Goal: Information Seeking & Learning: Learn about a topic

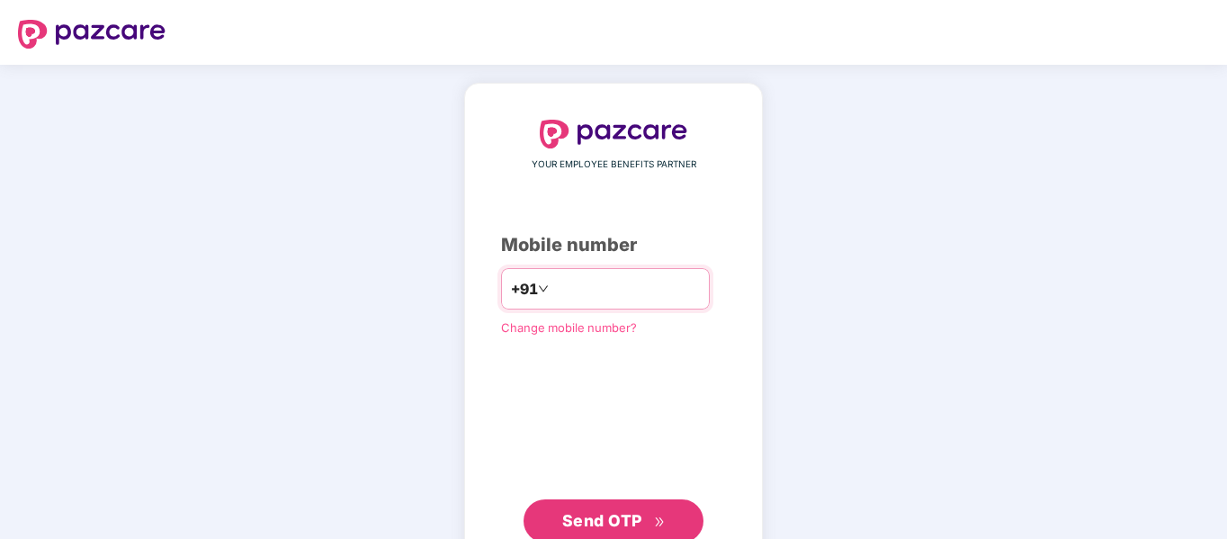
type input "**********"
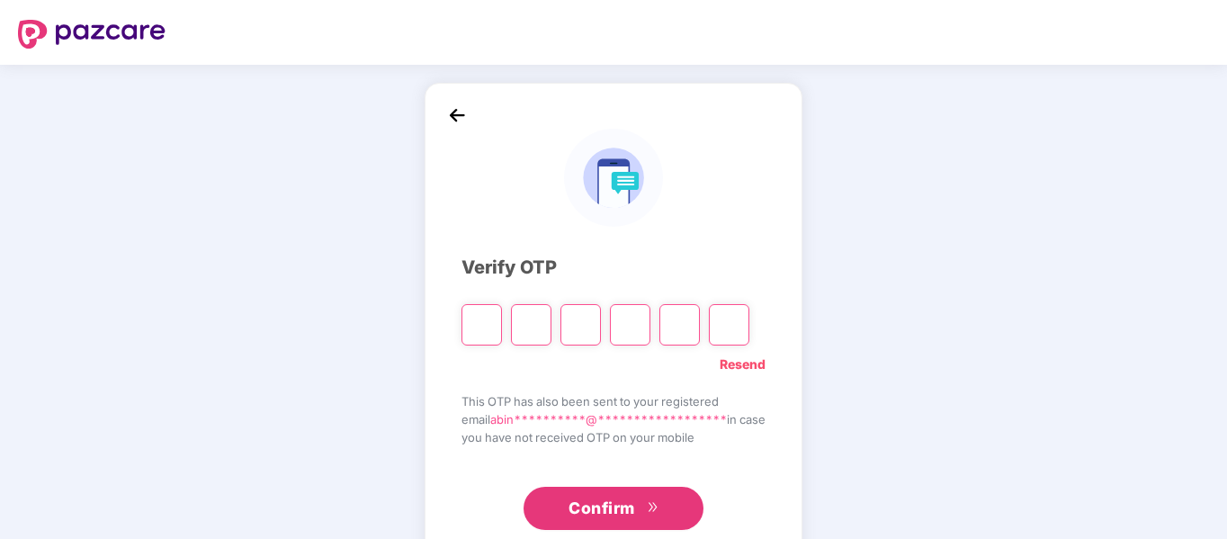
type input "*"
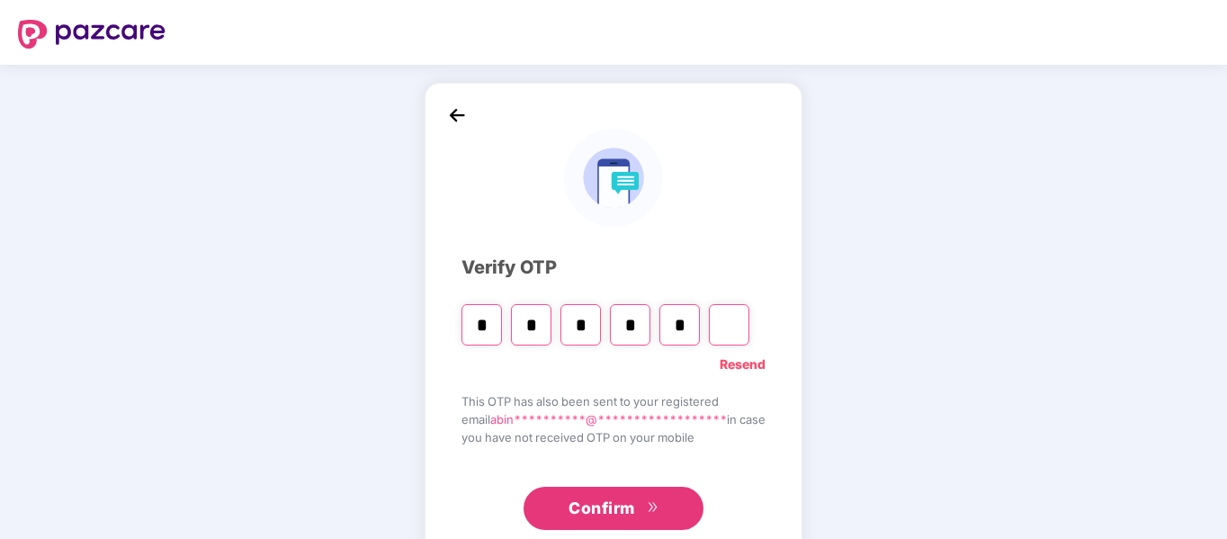
type input "*"
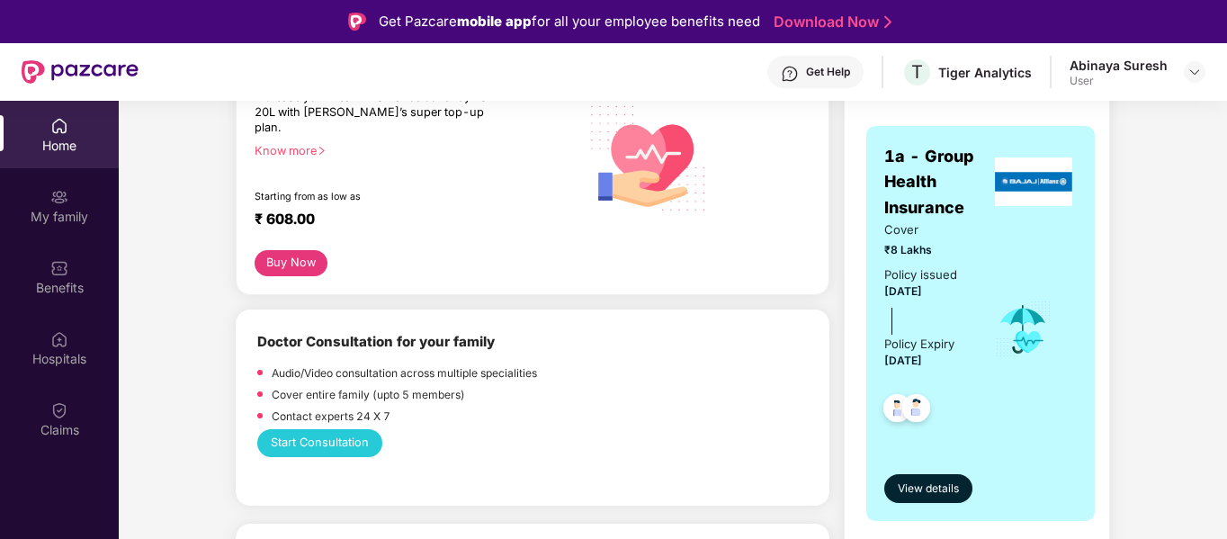
scroll to position [280, 0]
click at [294, 251] on button "Buy Now" at bounding box center [291, 264] width 73 height 26
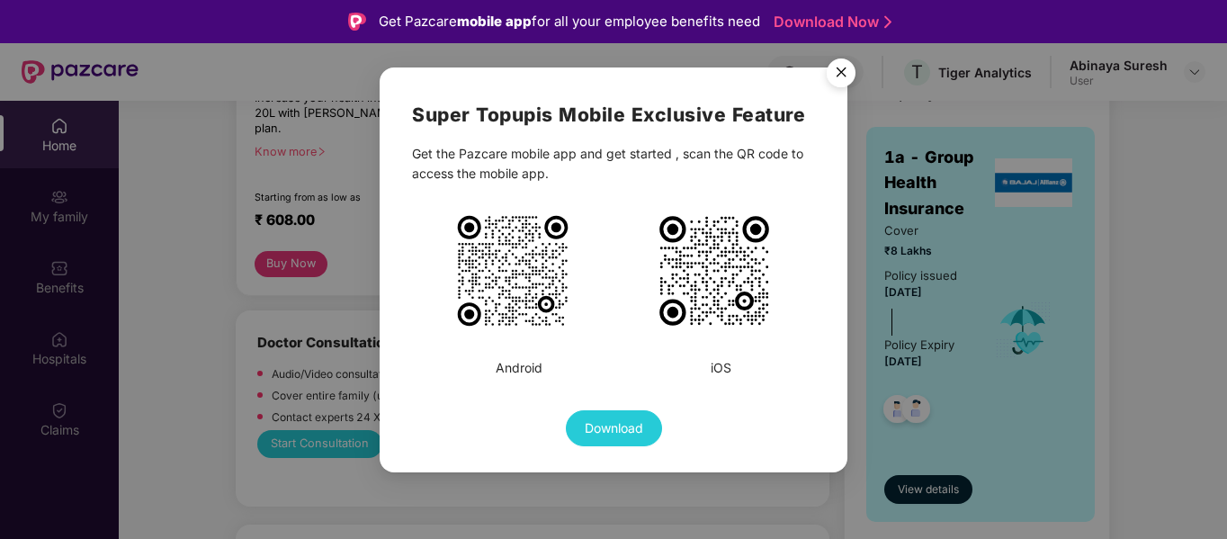
click at [837, 70] on img "Close" at bounding box center [841, 75] width 50 height 50
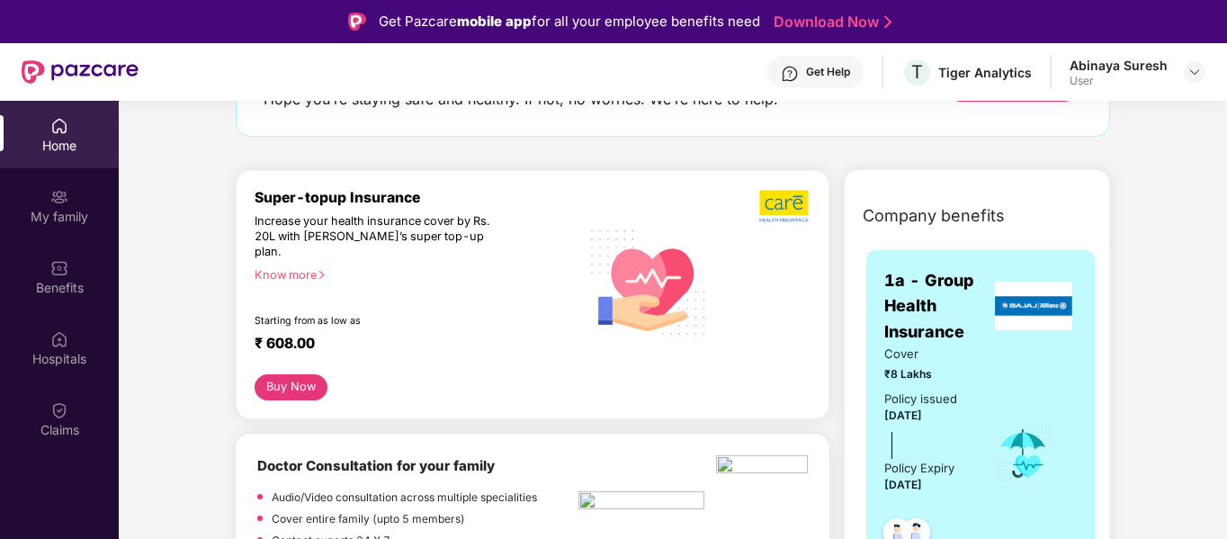
scroll to position [0, 0]
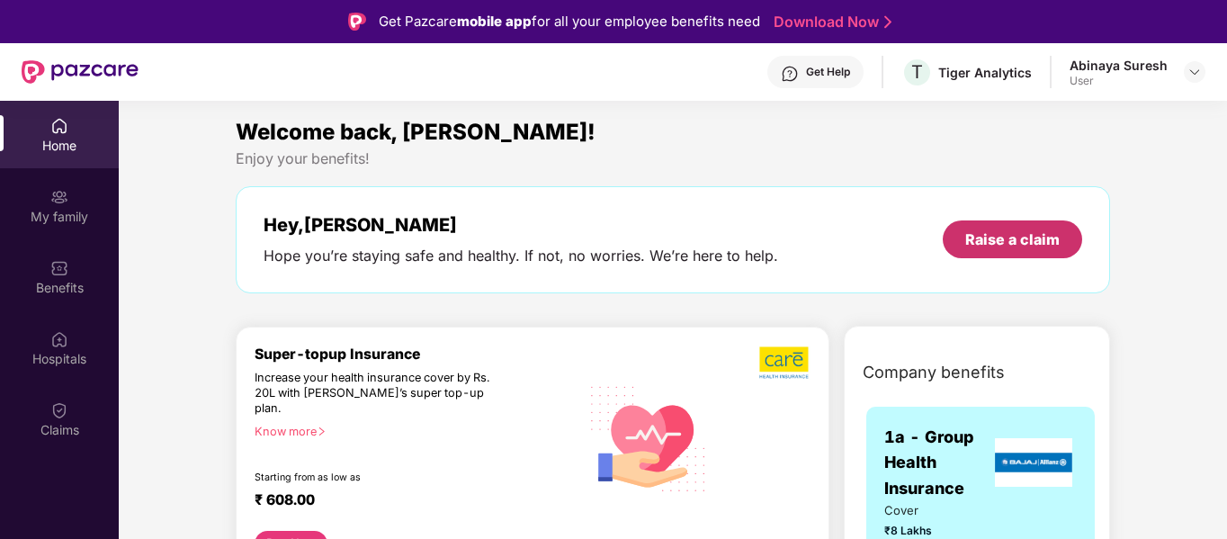
click at [1023, 238] on div "Raise a claim" at bounding box center [1012, 239] width 94 height 20
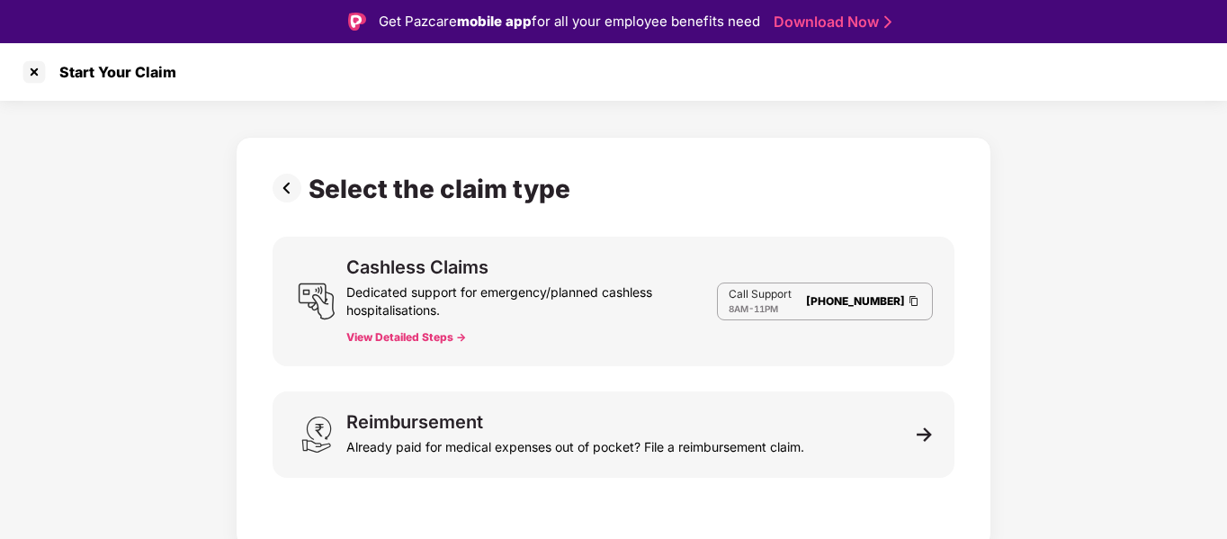
scroll to position [43, 0]
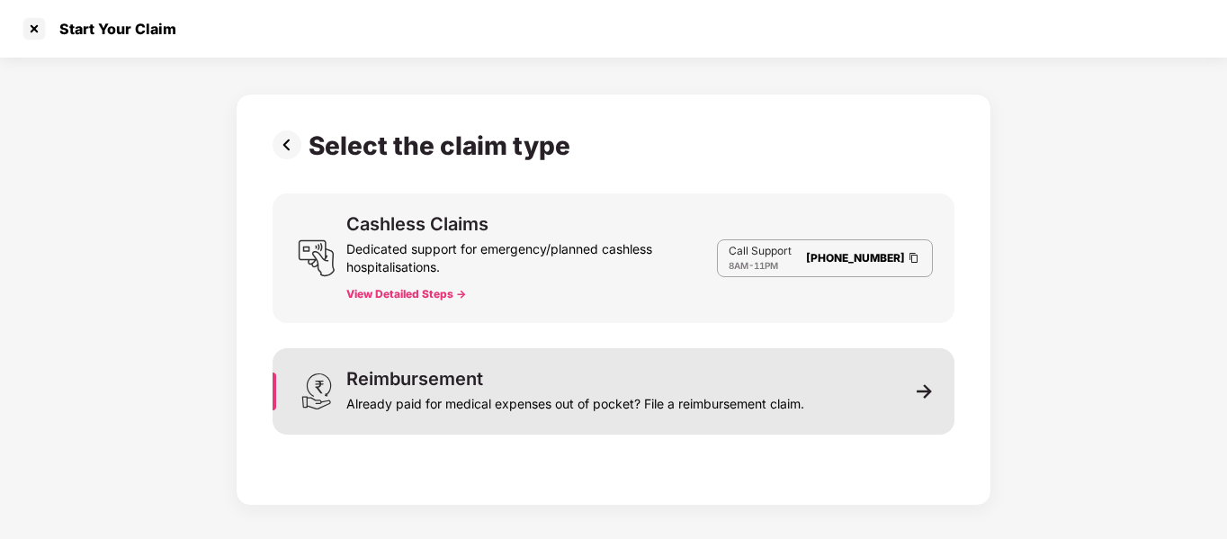
click at [659, 408] on div "Already paid for medical expenses out of pocket? File a reimbursement claim." at bounding box center [575, 400] width 458 height 25
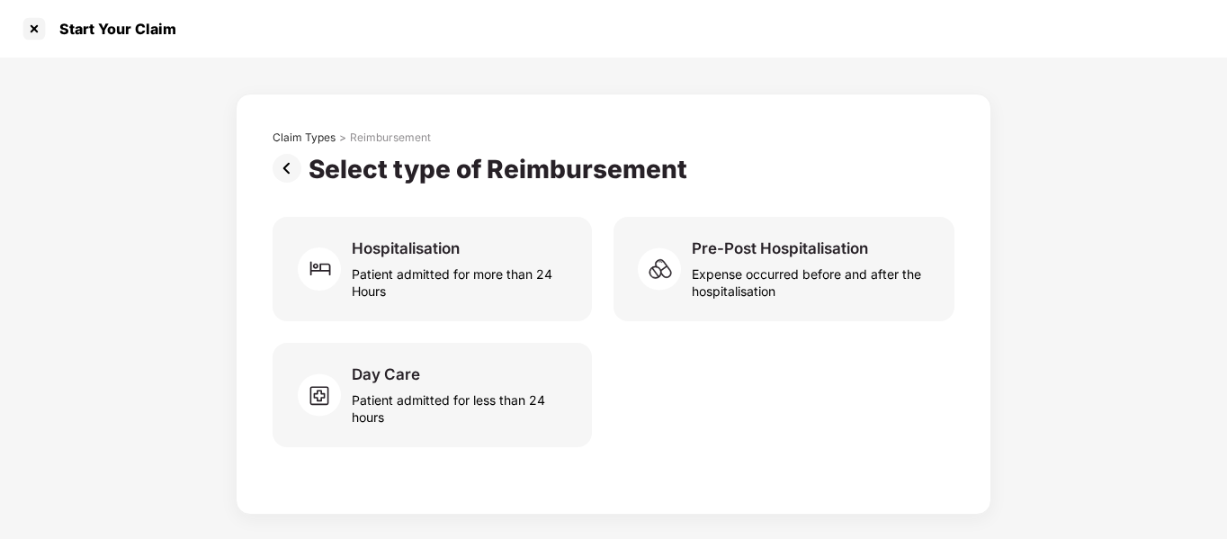
click at [275, 163] on img at bounding box center [291, 168] width 36 height 29
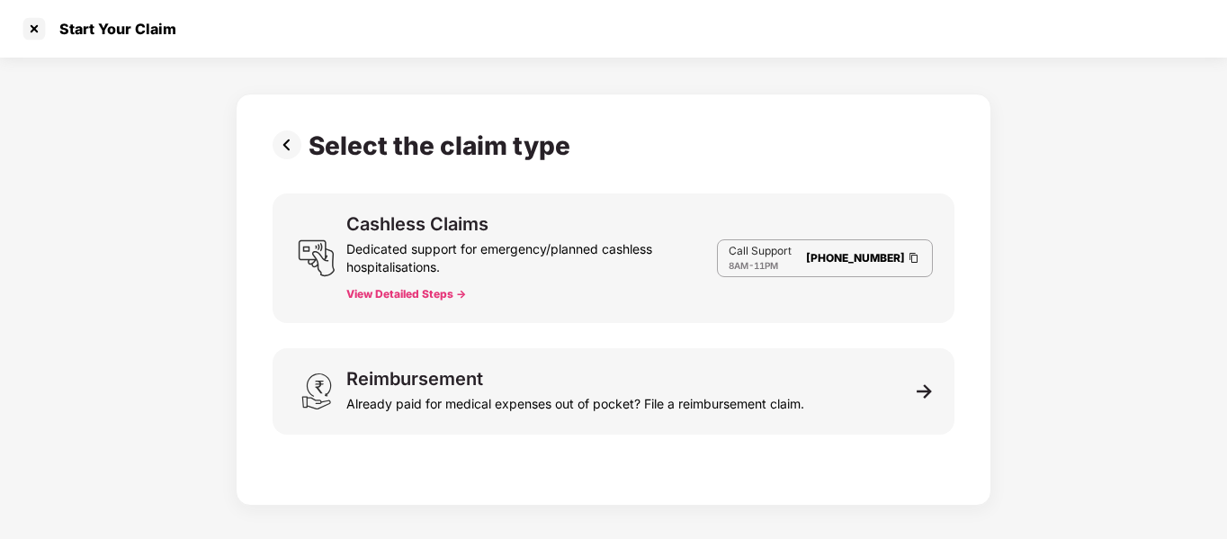
click at [282, 138] on img at bounding box center [291, 144] width 36 height 29
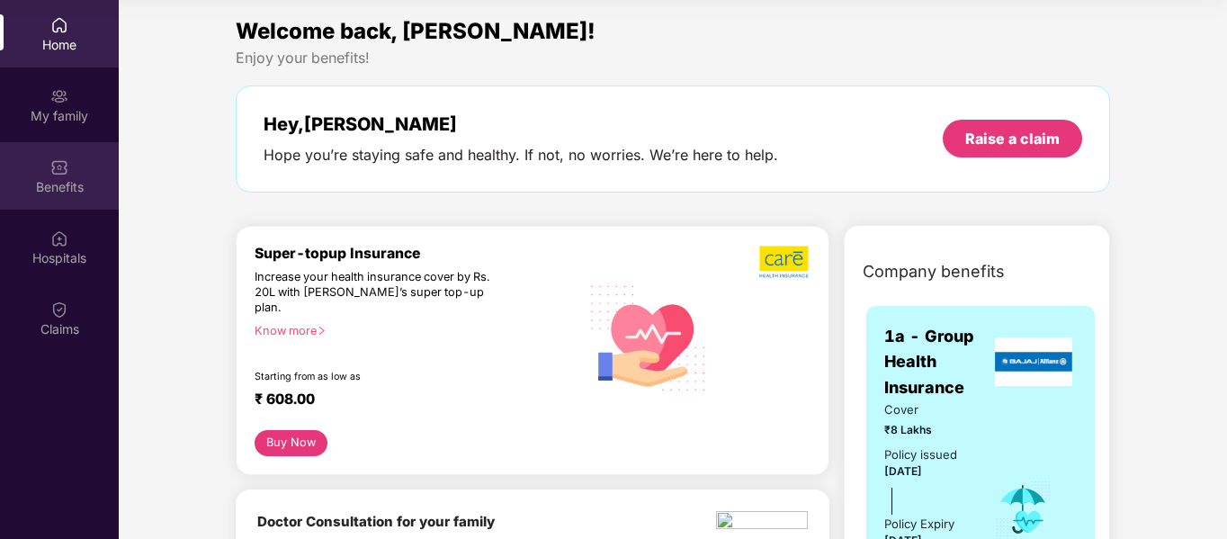
click at [68, 183] on div "Benefits" at bounding box center [59, 187] width 119 height 18
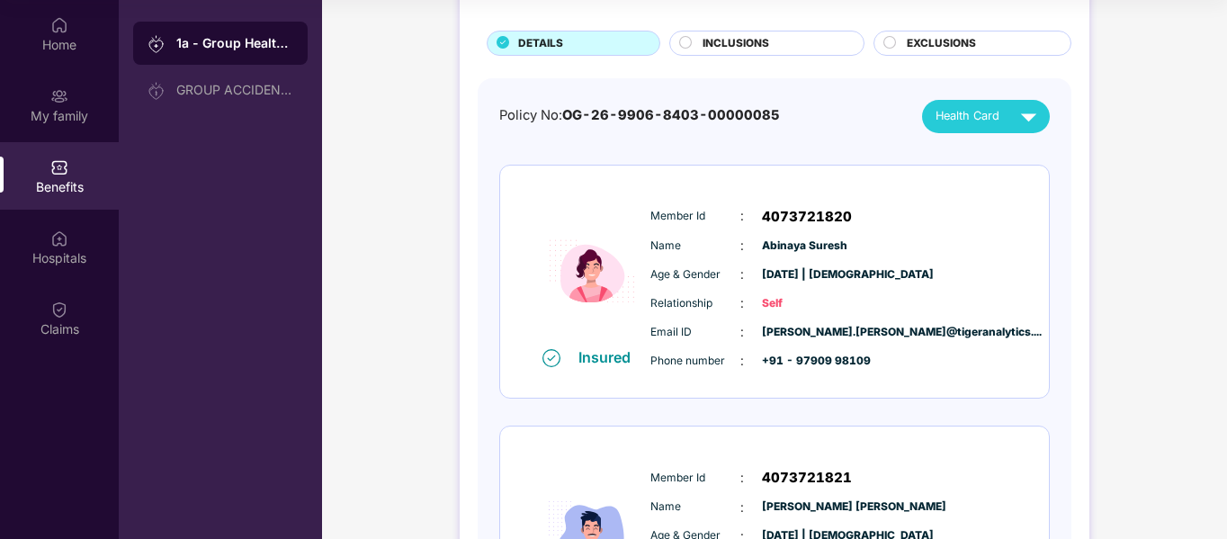
scroll to position [0, 0]
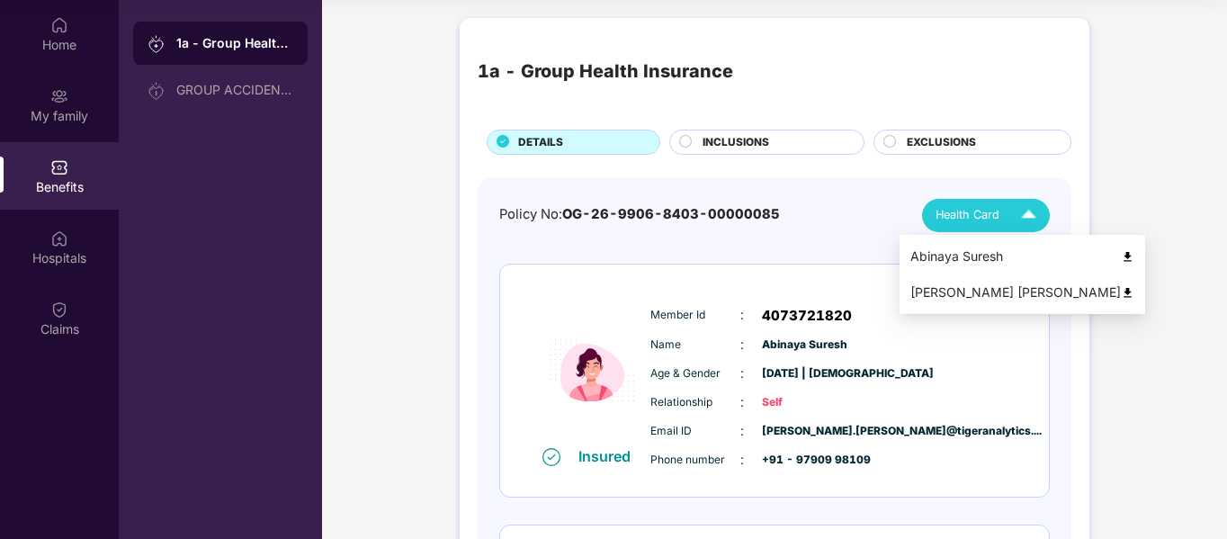
click at [999, 221] on div "Health Card" at bounding box center [989, 215] width 109 height 31
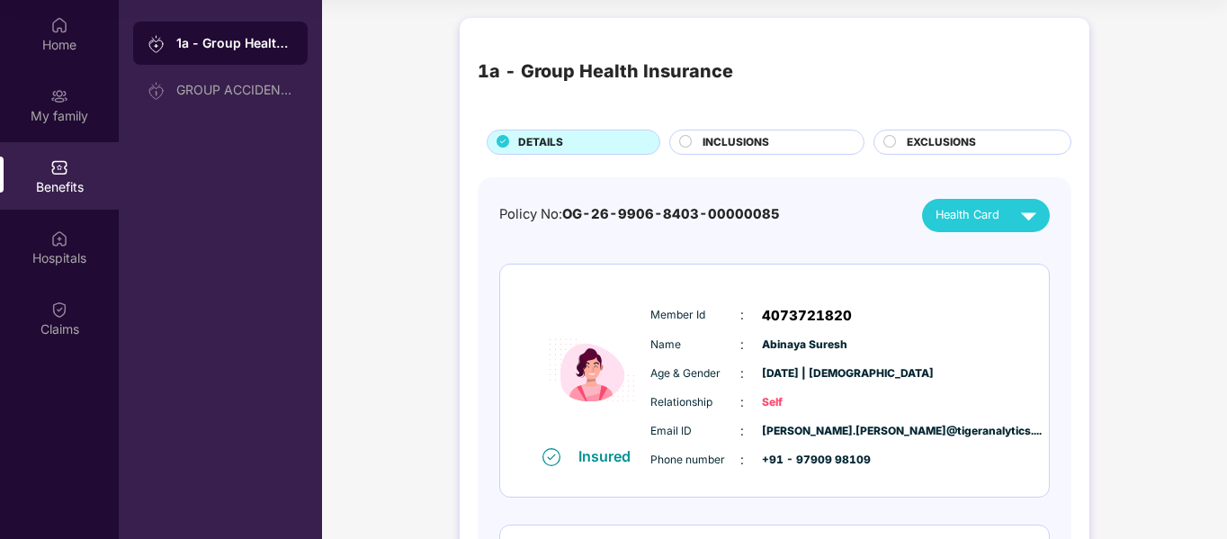
click at [1124, 228] on div "1a - Group Health Insurance DETAILS INCLUSIONS EXCLUSIONS Policy No: OG-26-9906…" at bounding box center [774, 440] width 905 height 862
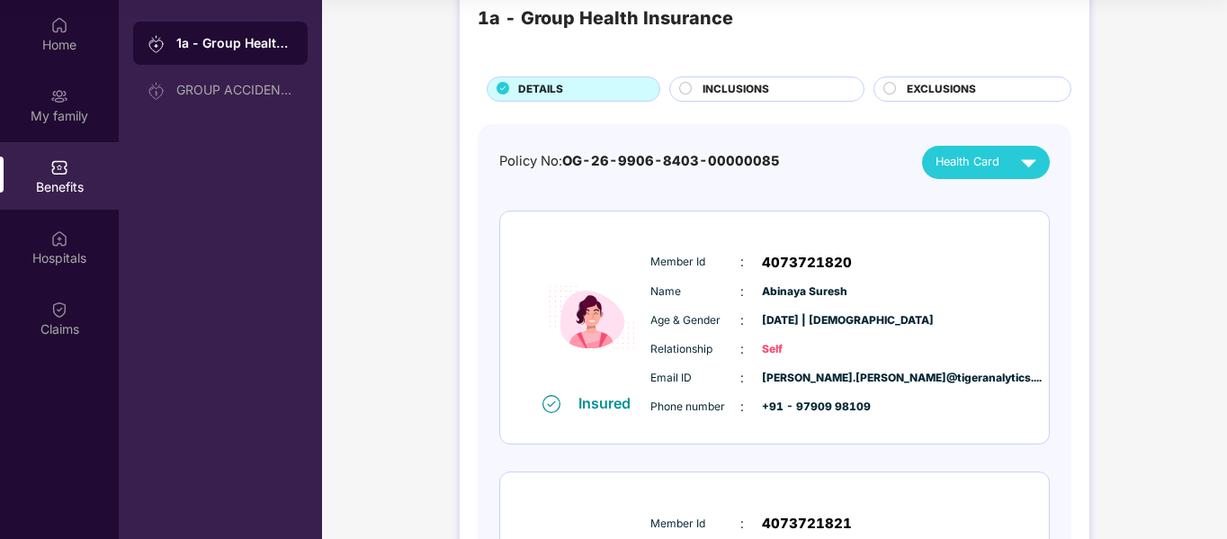
scroll to position [46, 0]
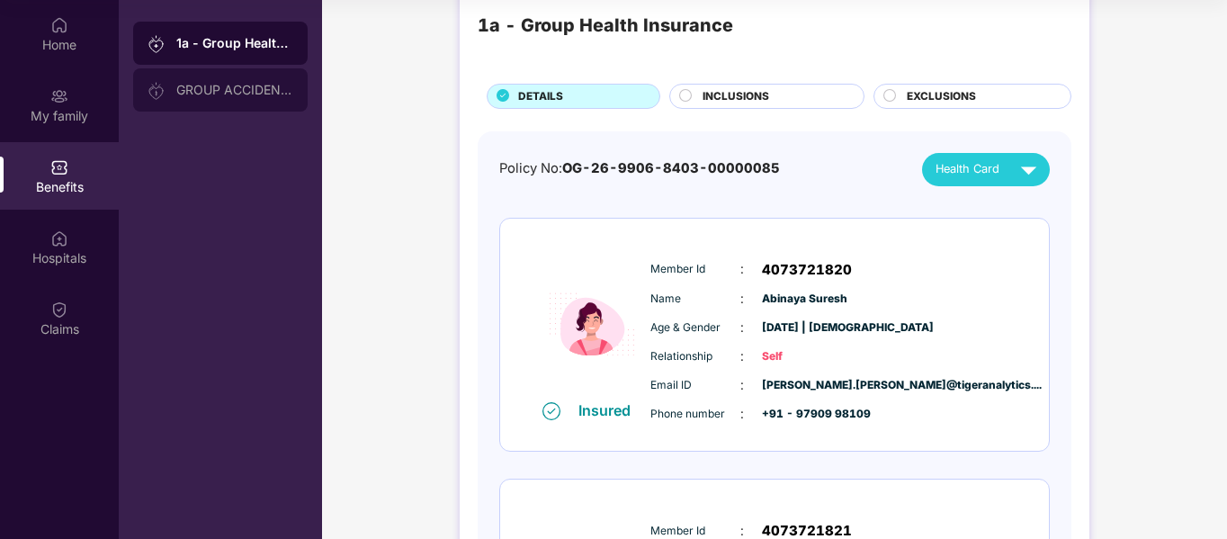
click at [230, 102] on div "GROUP ACCIDENTAL INSURANCE" at bounding box center [220, 89] width 174 height 43
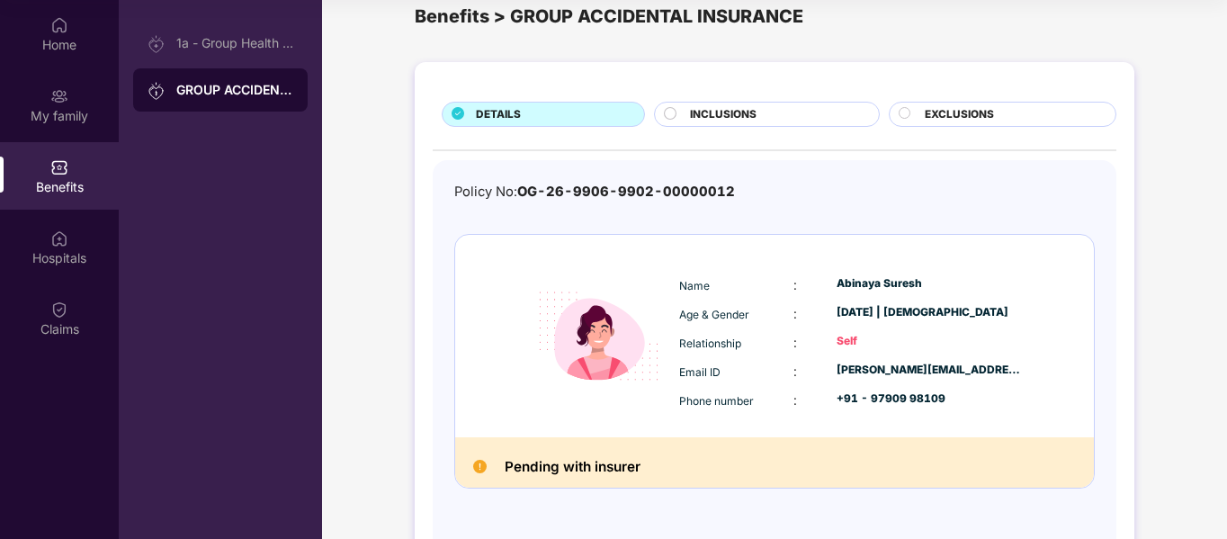
scroll to position [0, 0]
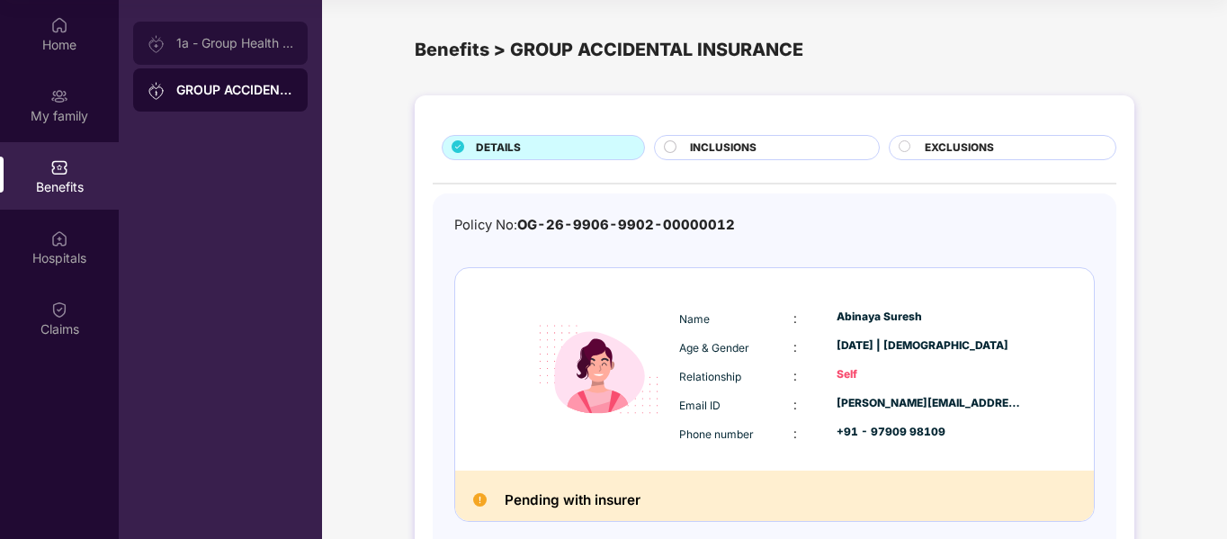
click at [246, 42] on div "1a - Group Health Insurance" at bounding box center [234, 43] width 117 height 14
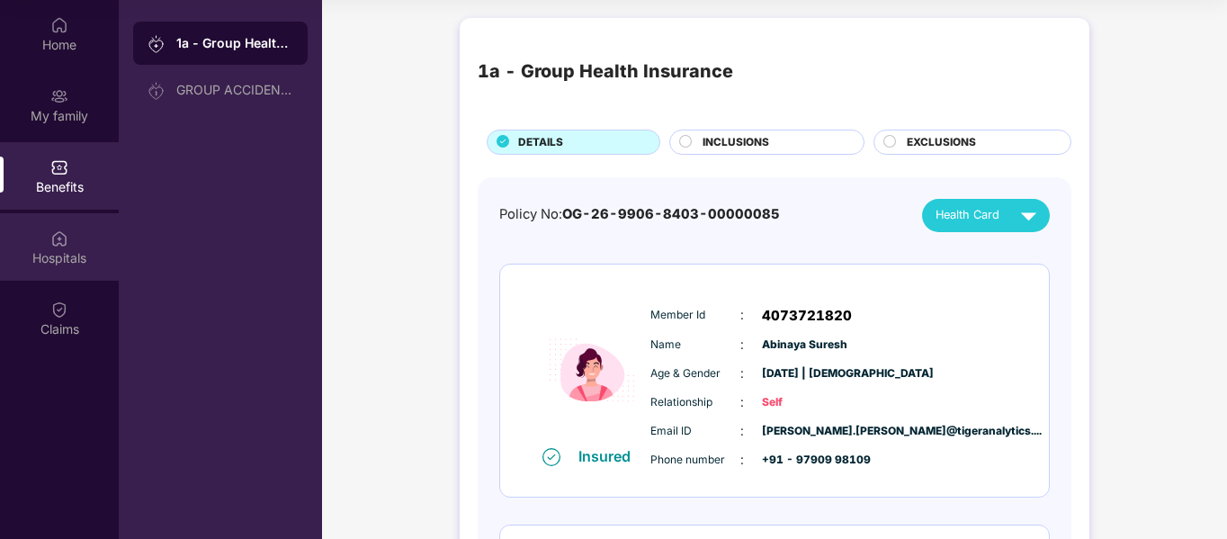
click at [56, 249] on div "Hospitals" at bounding box center [59, 258] width 119 height 18
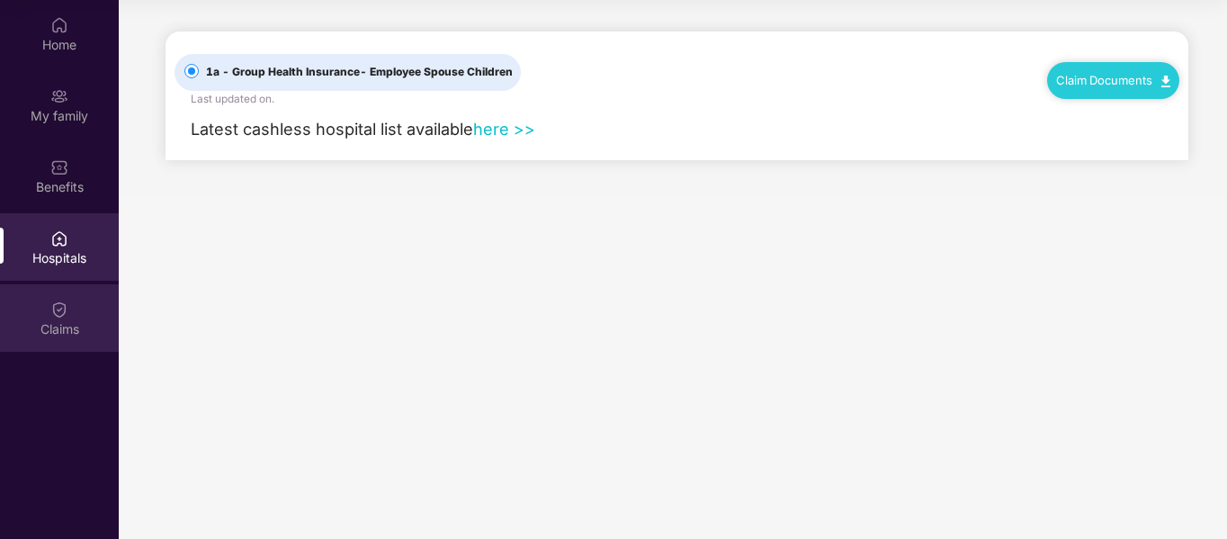
click at [74, 321] on div "Claims" at bounding box center [59, 329] width 119 height 18
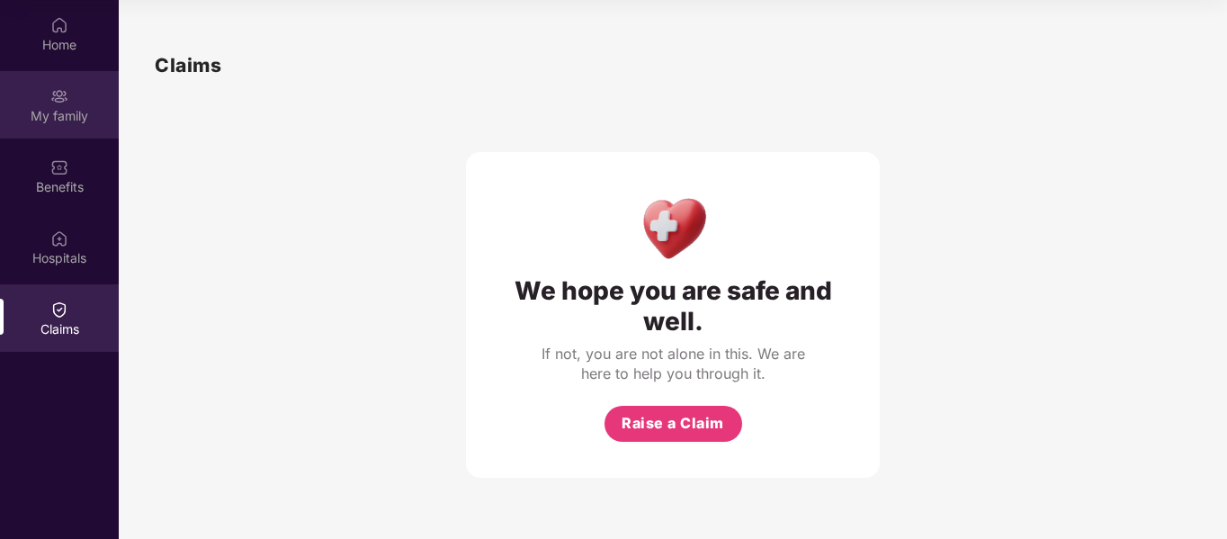
click at [64, 98] on img at bounding box center [59, 96] width 18 height 18
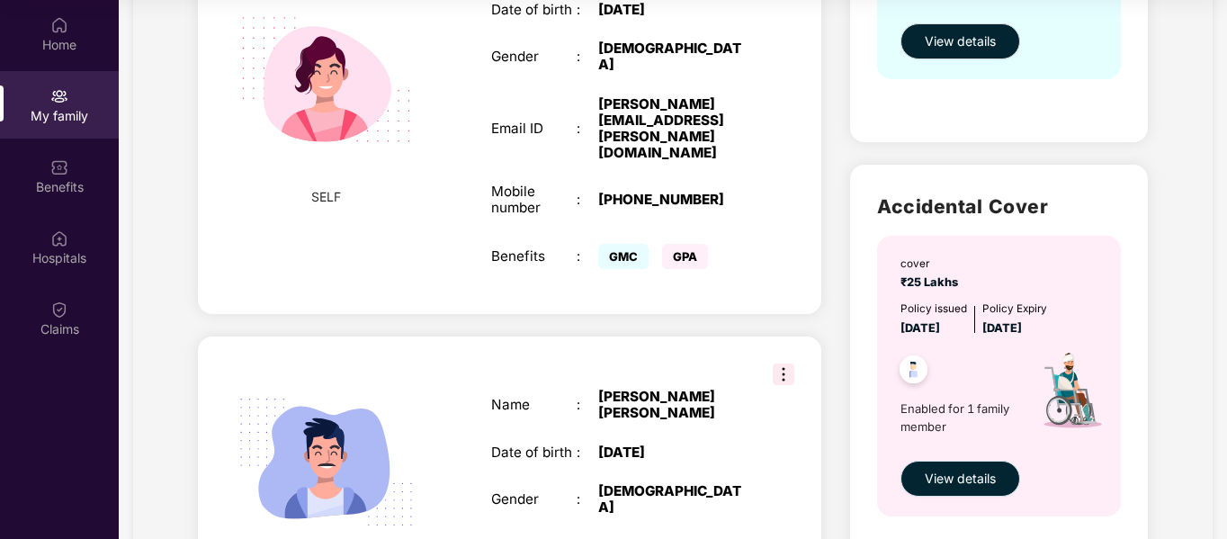
scroll to position [514, 0]
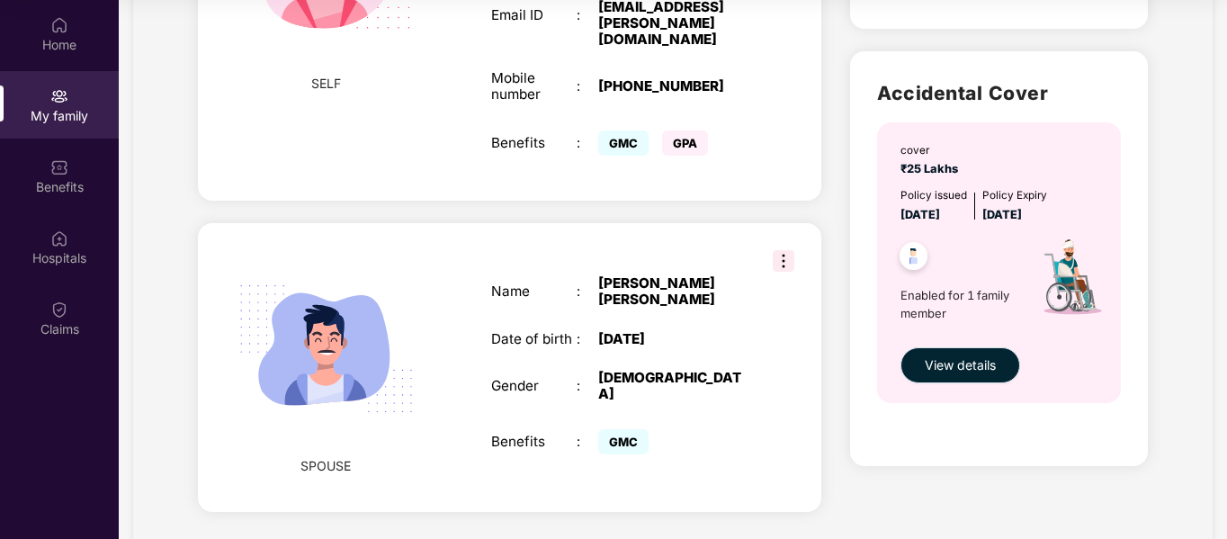
click at [967, 367] on span "View details" at bounding box center [960, 365] width 71 height 20
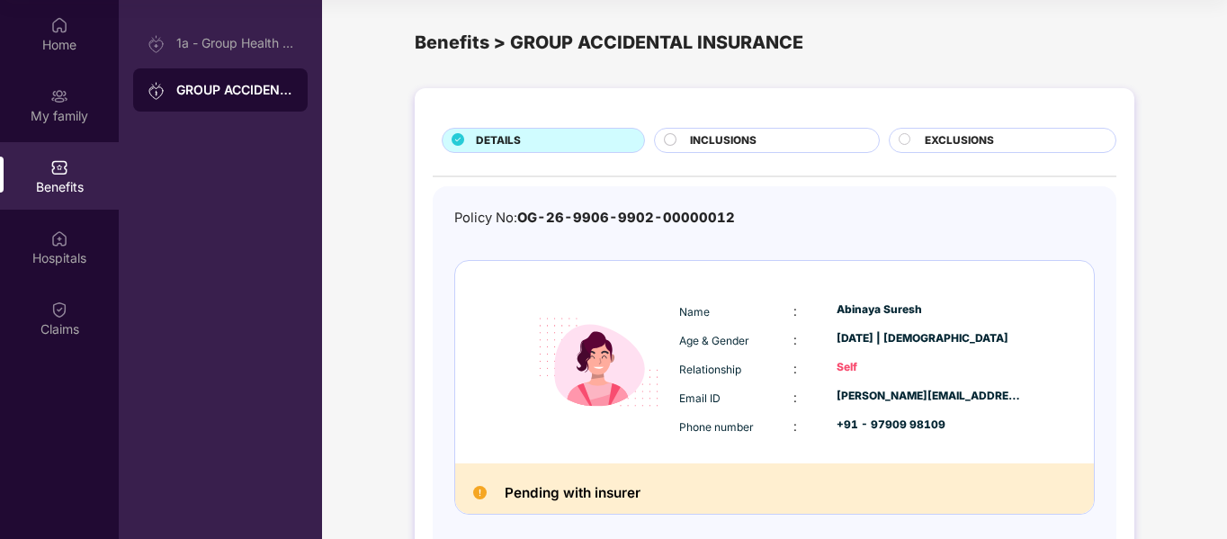
scroll to position [5, 0]
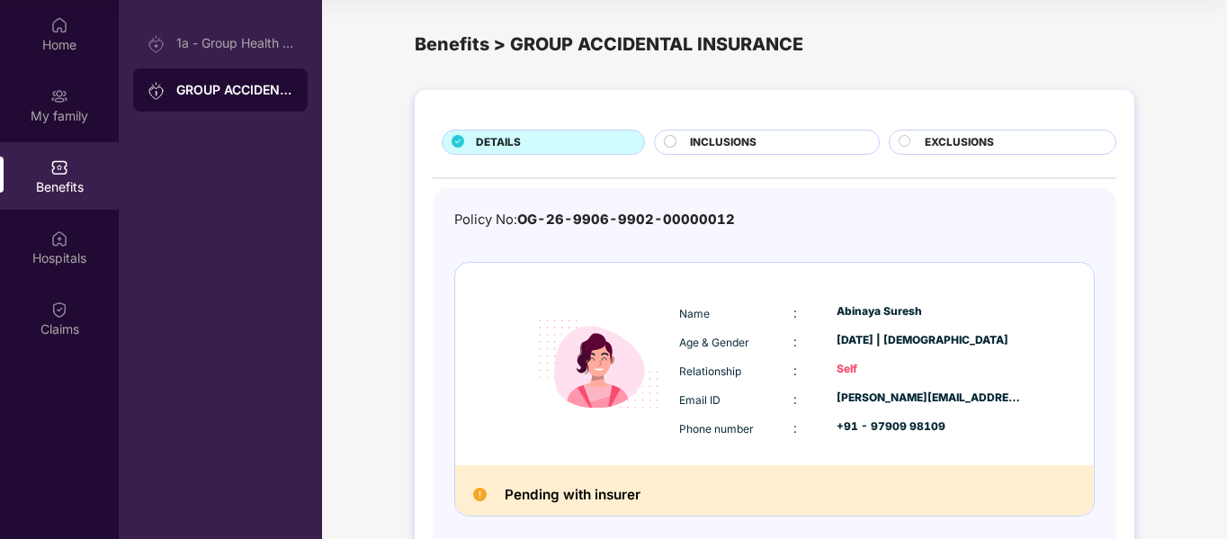
click at [728, 148] on span "INCLUSIONS" at bounding box center [723, 142] width 67 height 17
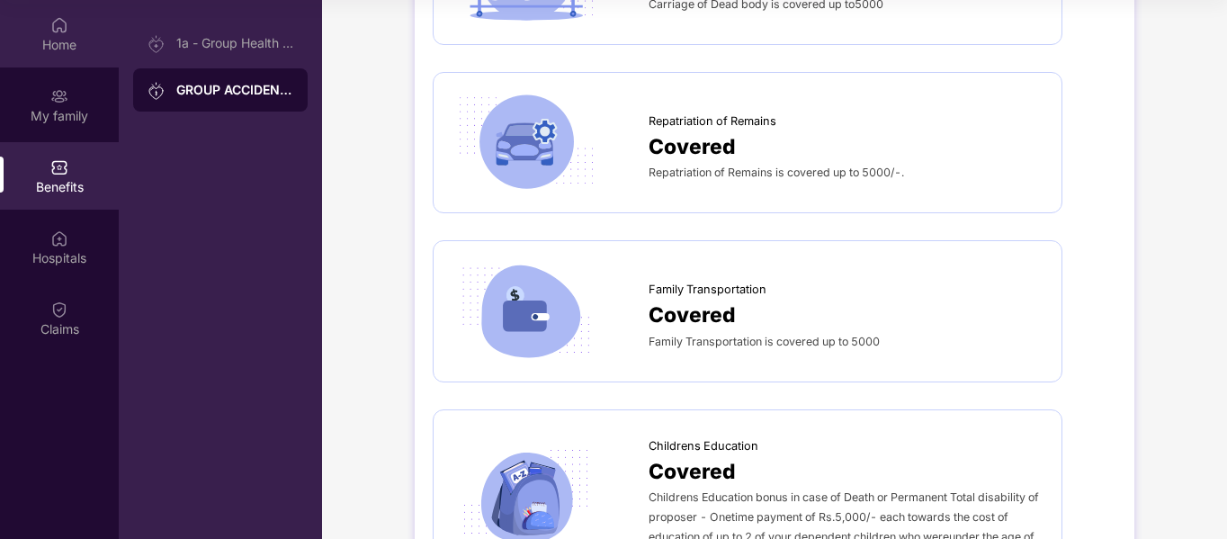
scroll to position [1331, 0]
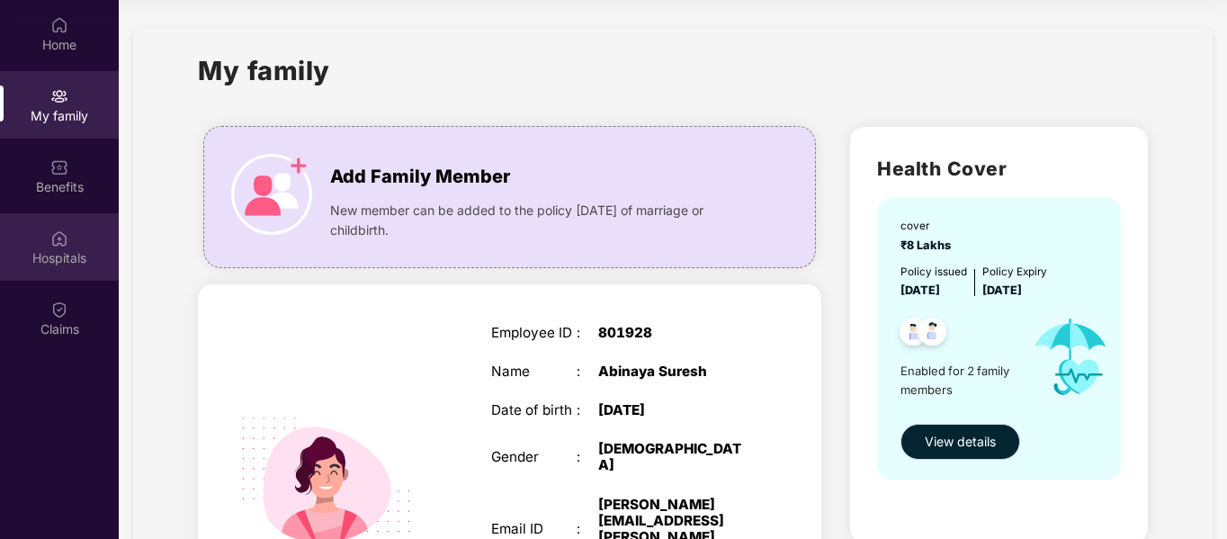
click at [68, 245] on div "Hospitals" at bounding box center [59, 246] width 119 height 67
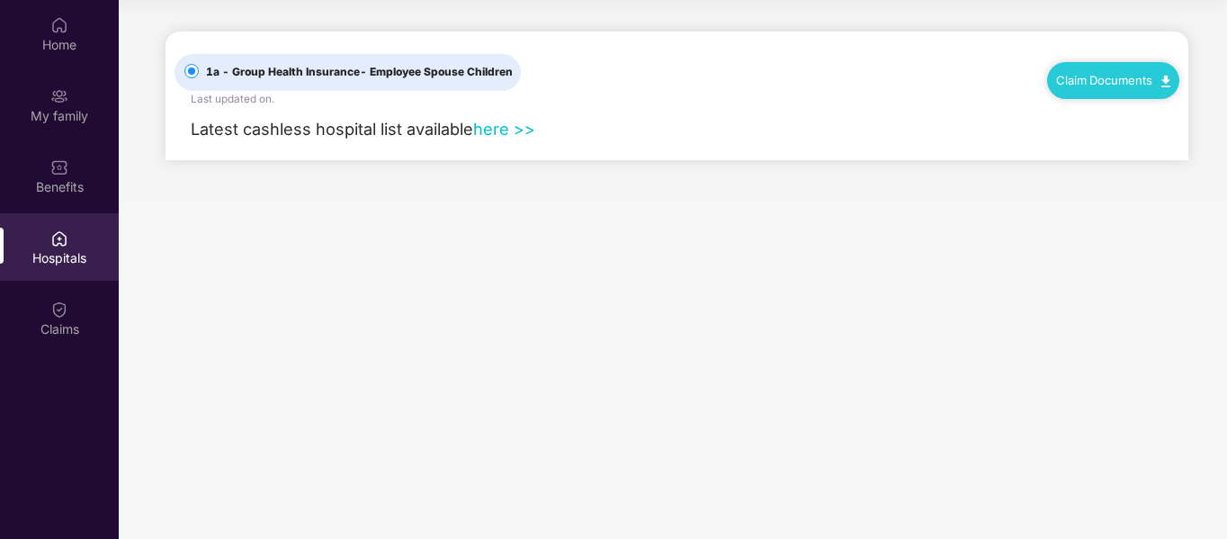
click at [500, 122] on link "here >>" at bounding box center [504, 129] width 62 height 20
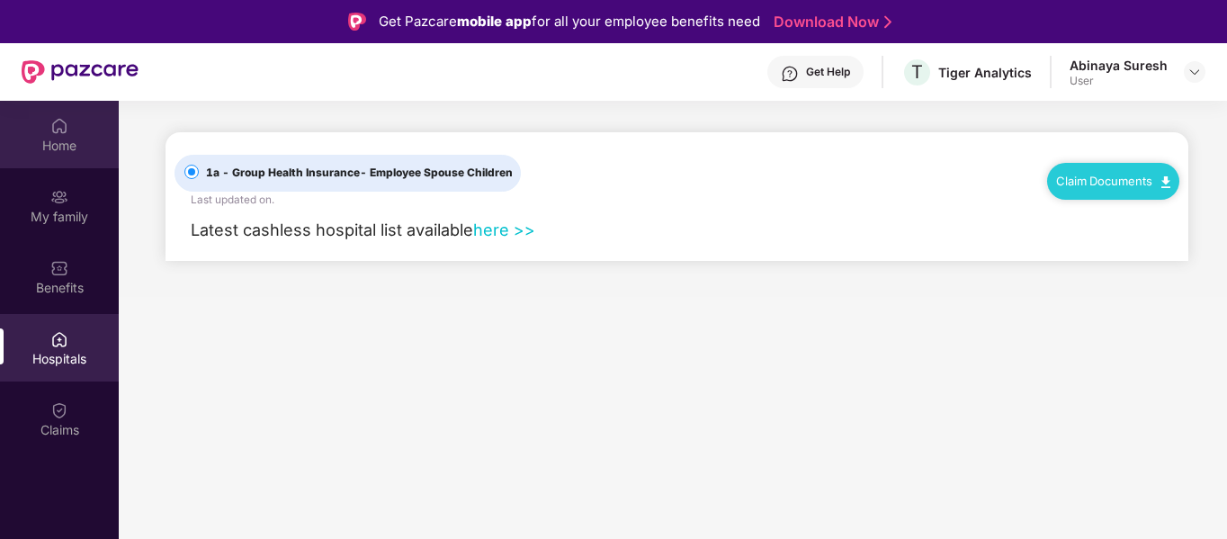
click at [76, 123] on div "Home" at bounding box center [59, 134] width 119 height 67
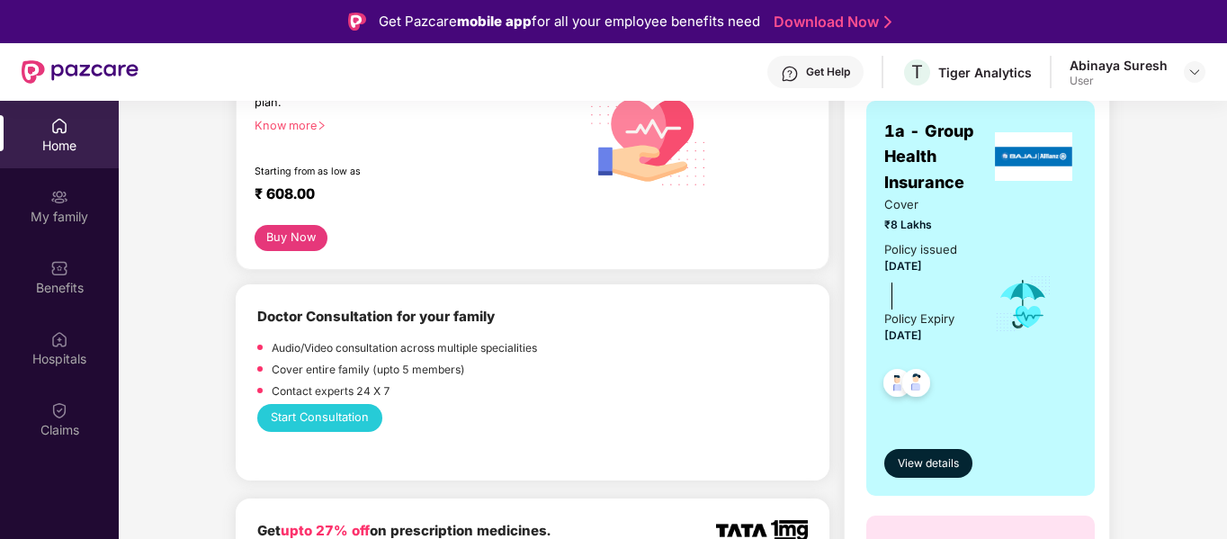
scroll to position [304, 0]
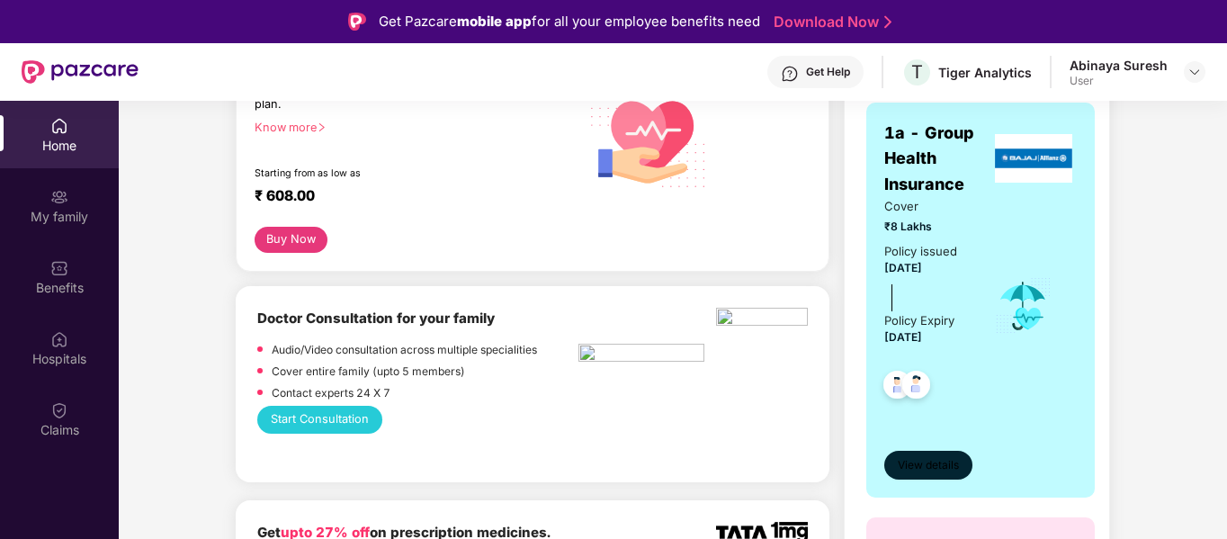
click at [927, 460] on span "View details" at bounding box center [928, 465] width 61 height 17
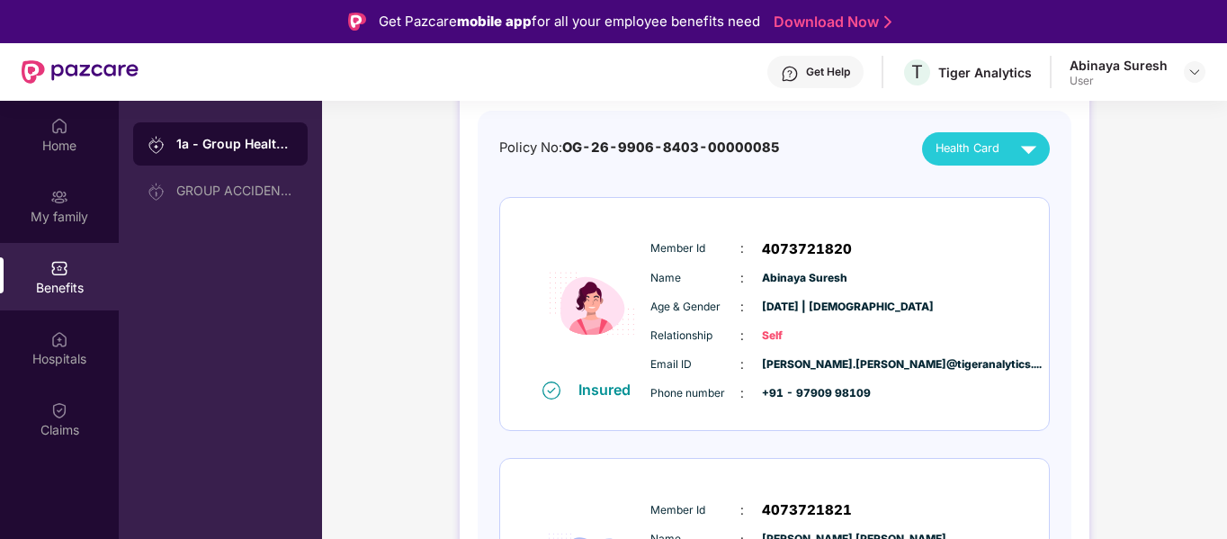
scroll to position [168, 0]
click at [822, 330] on span "Self" at bounding box center [807, 334] width 90 height 17
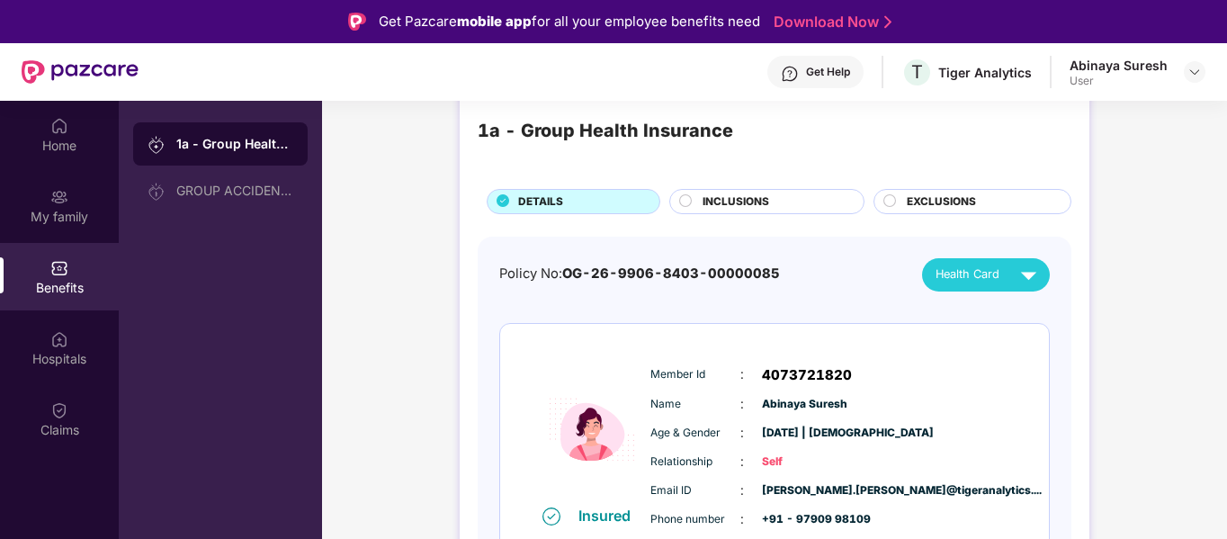
scroll to position [0, 0]
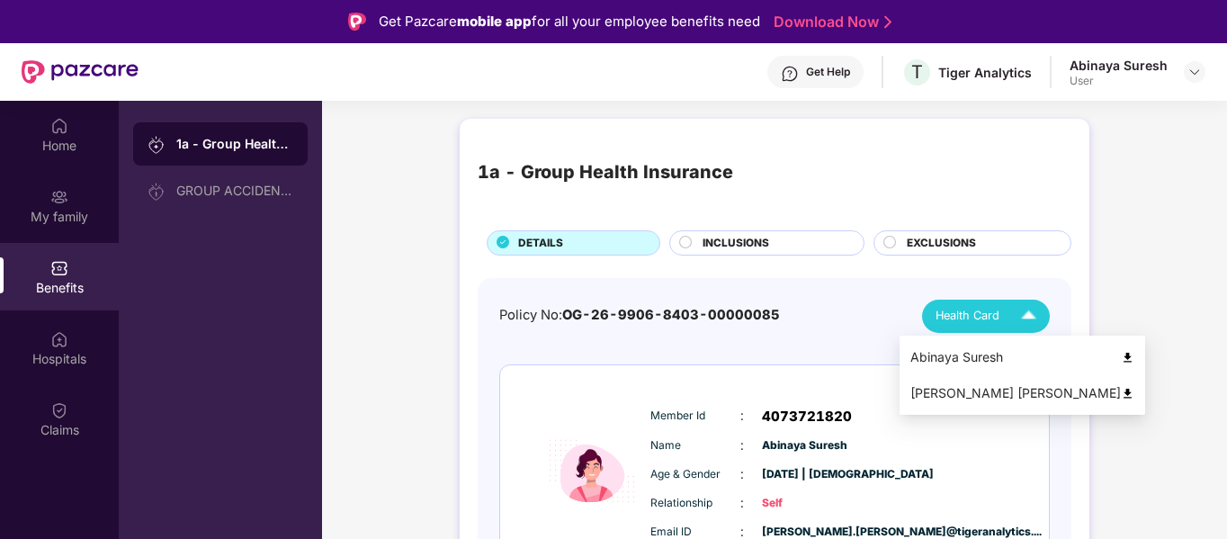
click at [980, 335] on div "[PERSON_NAME] [PERSON_NAME] [PERSON_NAME]" at bounding box center [1022, 374] width 246 height 79
click at [980, 359] on div "Abinaya Suresh" at bounding box center [1022, 357] width 224 height 20
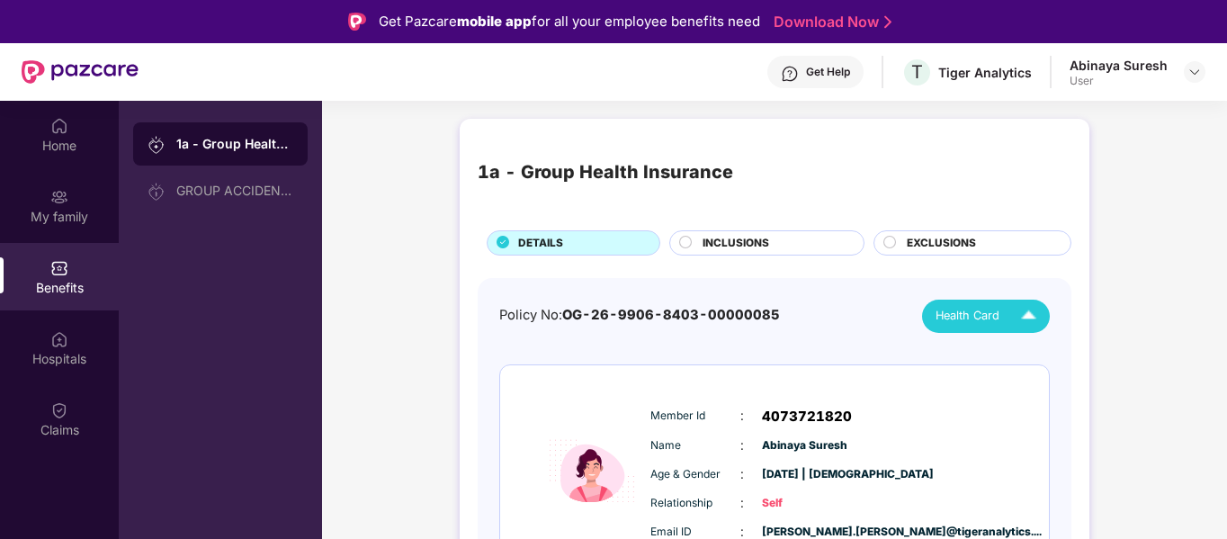
click at [684, 238] on circle at bounding box center [686, 242] width 12 height 12
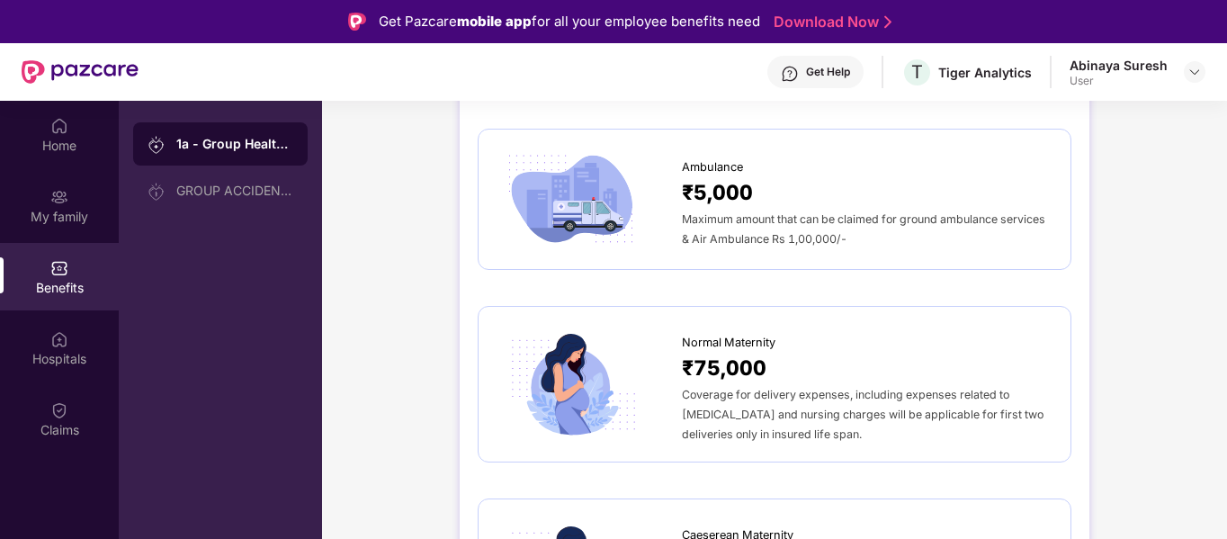
scroll to position [1875, 0]
click at [928, 328] on div "Normal Maternity" at bounding box center [867, 337] width 371 height 27
click at [748, 333] on span "Normal Maternity" at bounding box center [729, 342] width 94 height 18
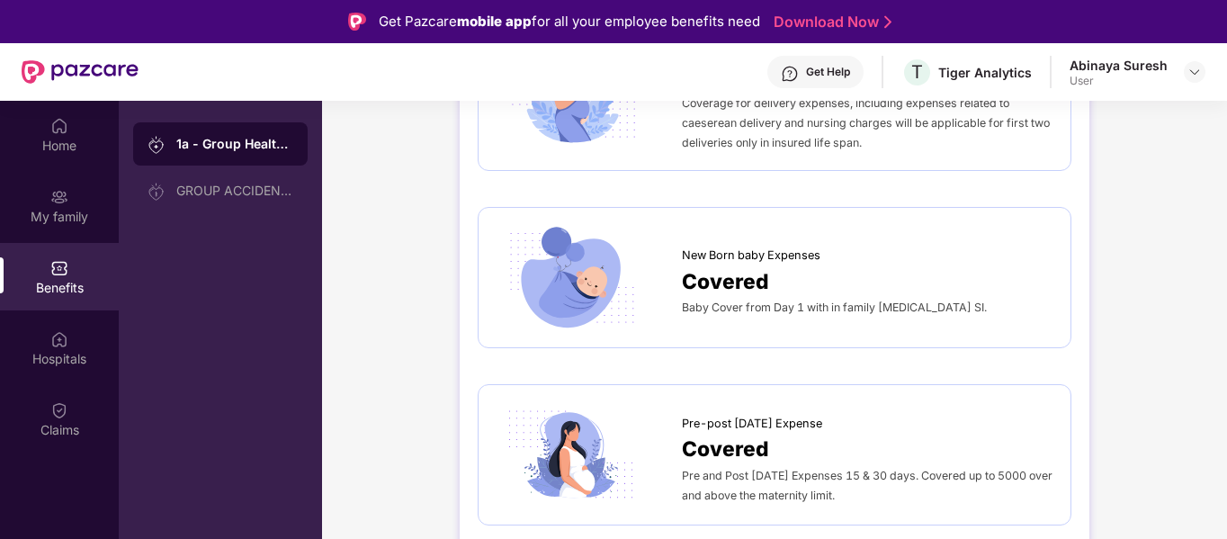
scroll to position [2357, 0]
click at [827, 301] on span "Baby Cover from Day 1 with in family [MEDICAL_DATA] SI." at bounding box center [834, 307] width 305 height 13
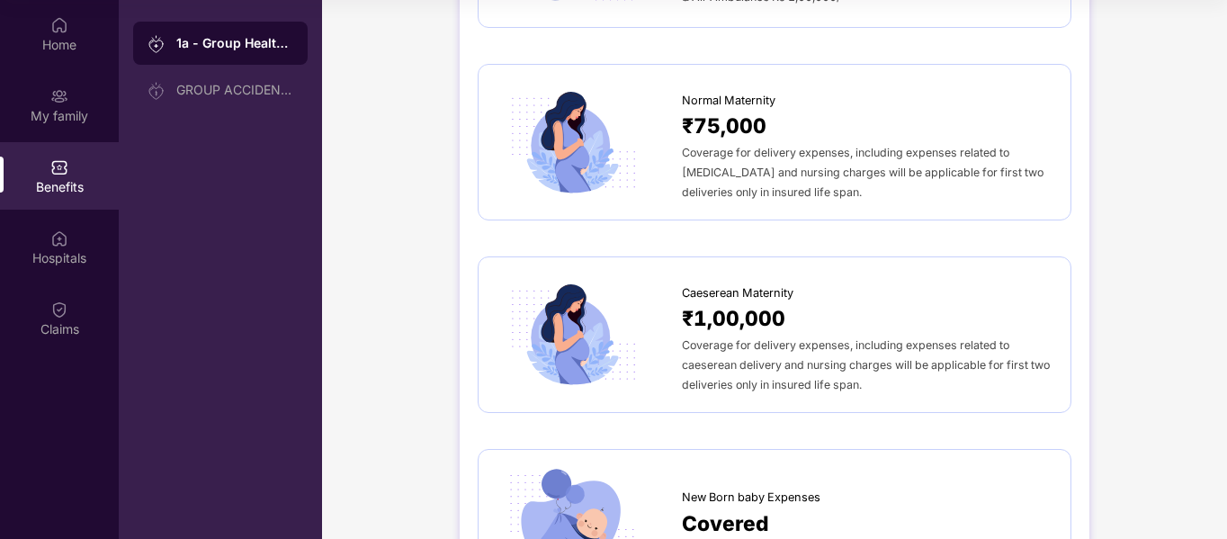
scroll to position [1989, 0]
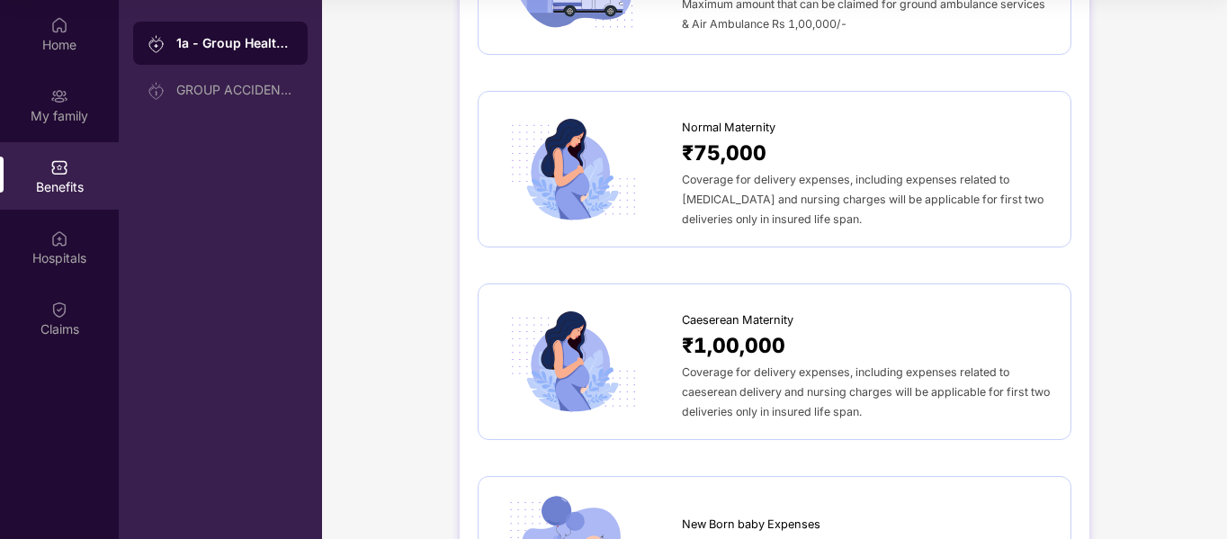
click at [916, 362] on div "Coverage for delivery expenses, including expenses related to caeserean deliver…" at bounding box center [867, 391] width 371 height 59
click at [916, 187] on div "Coverage for delivery expenses, including expenses related to [MEDICAL_DATA] an…" at bounding box center [867, 198] width 371 height 59
